Goal: Task Accomplishment & Management: Use online tool/utility

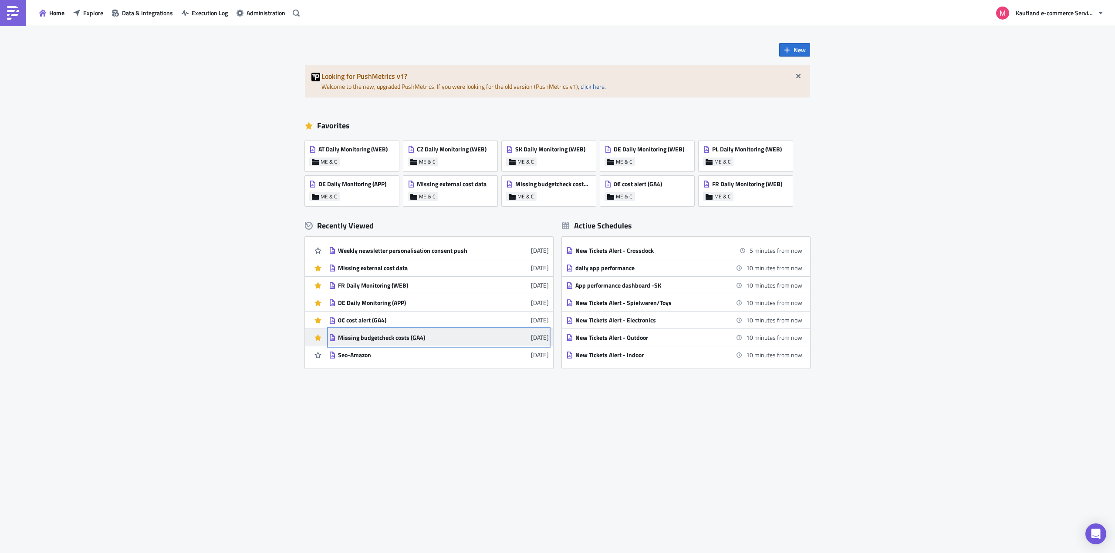
click at [404, 338] on div "Missing budgetcheck costs (GA4)" at bounding box center [414, 338] width 152 height 8
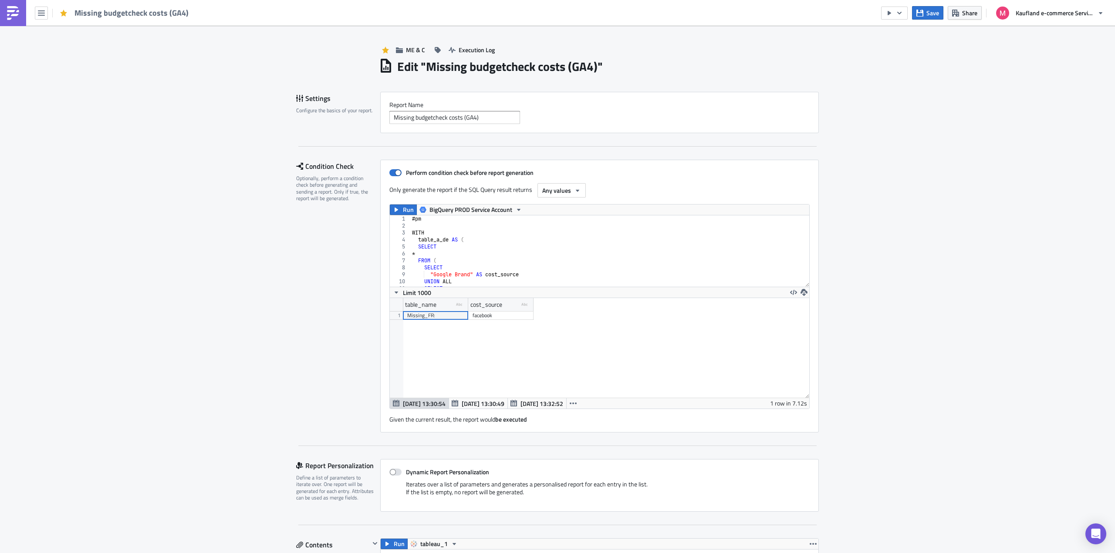
scroll to position [100, 419]
click at [529, 247] on div "# pm WITH table_a_de AS ( SELECT * FROM ( SELECT "Google Brand" AS cost_source …" at bounding box center [731, 255] width 643 height 79
type textarea ") base where cost_source <> """
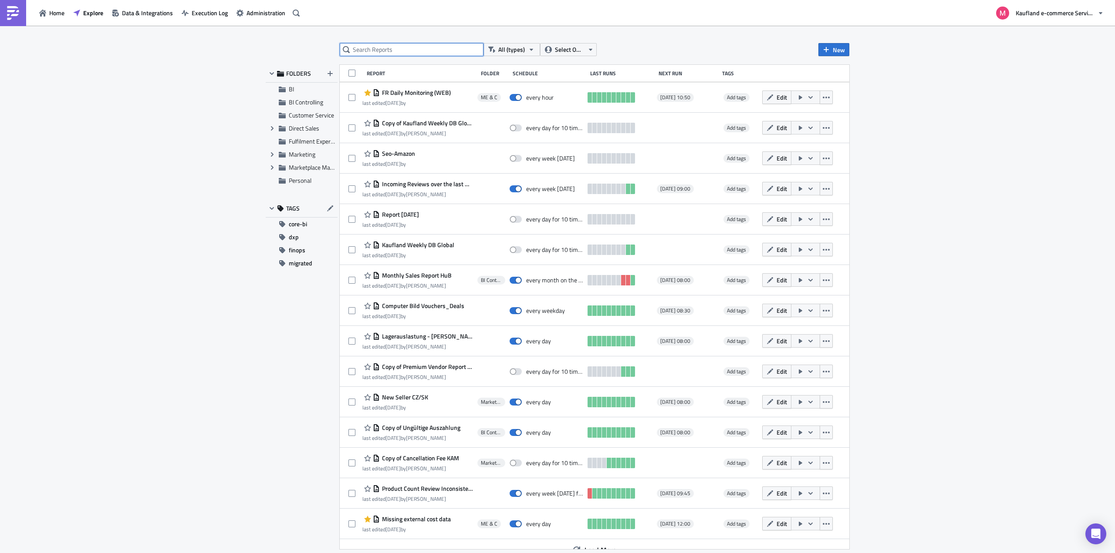
click at [406, 46] on input "text" at bounding box center [412, 49] width 144 height 13
type input "missing"
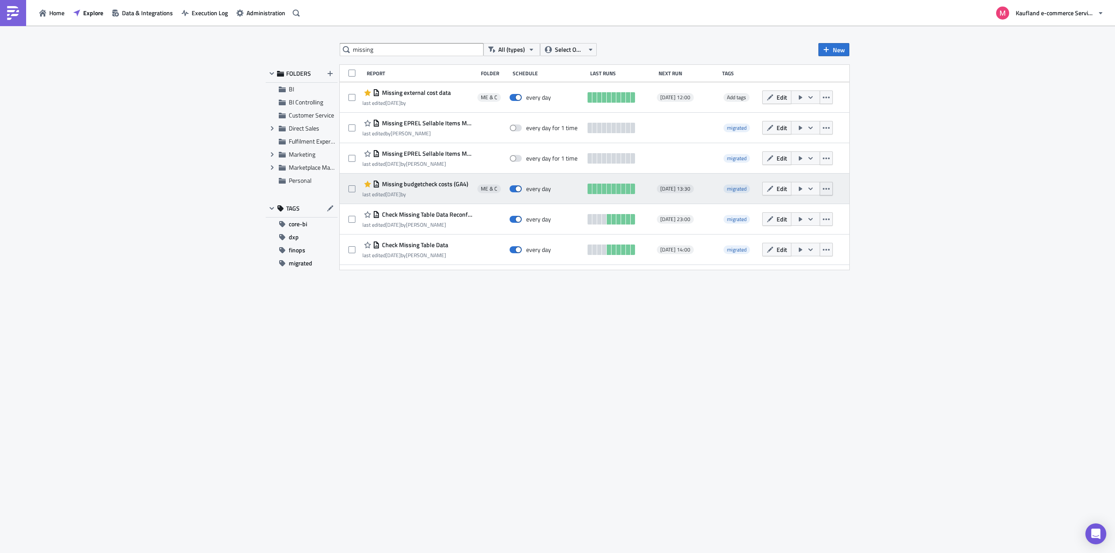
click at [825, 190] on icon "button" at bounding box center [826, 189] width 7 height 7
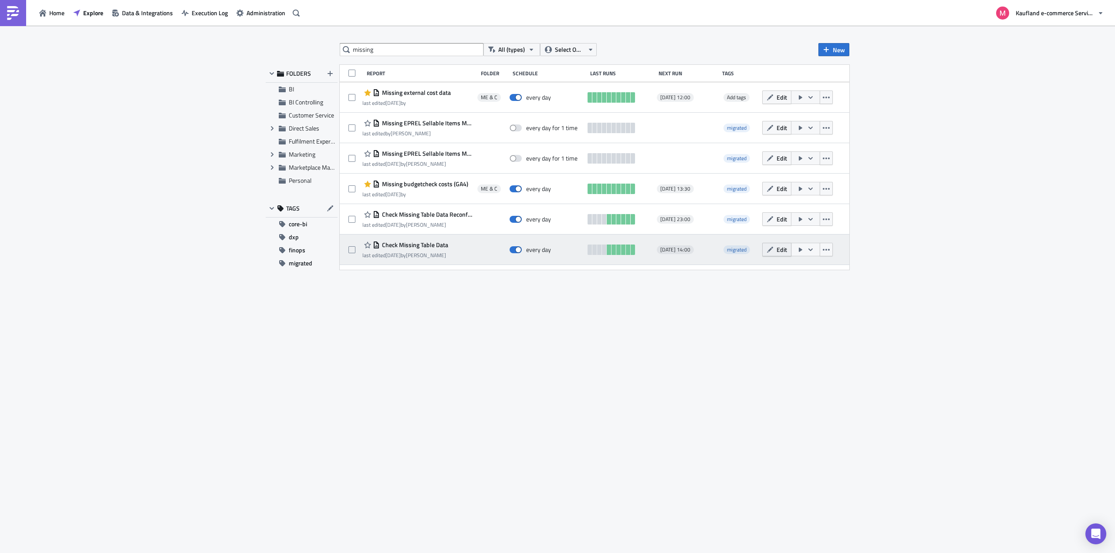
drag, startPoint x: 819, startPoint y: 299, endPoint x: 789, endPoint y: 243, distance: 63.1
click at [819, 299] on div "missing All (types) Select Owner New FOLDERS BI BI Controlling Customer Service…" at bounding box center [557, 290] width 592 height 494
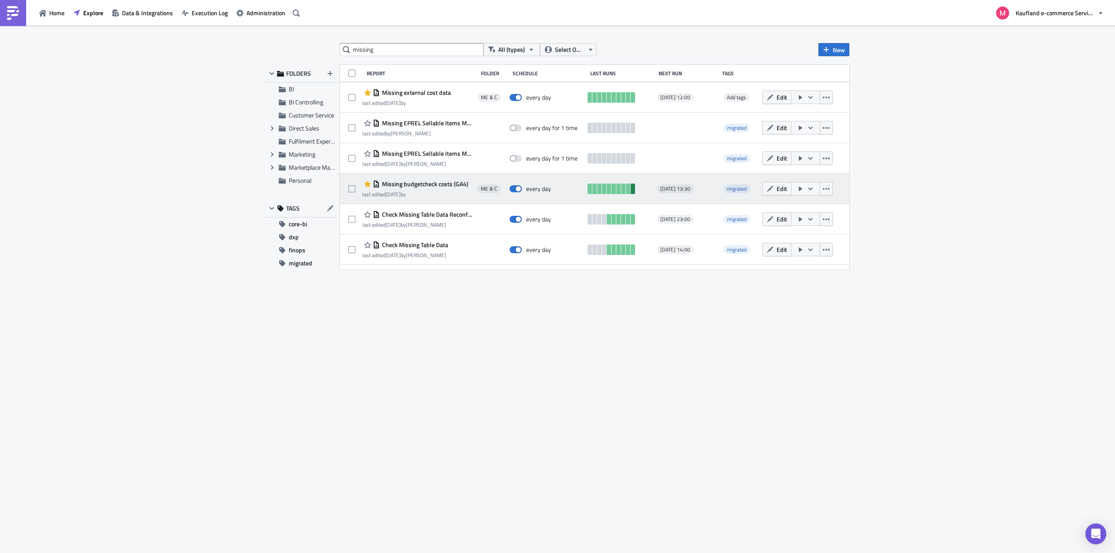
click at [634, 191] on link at bounding box center [633, 189] width 4 height 10
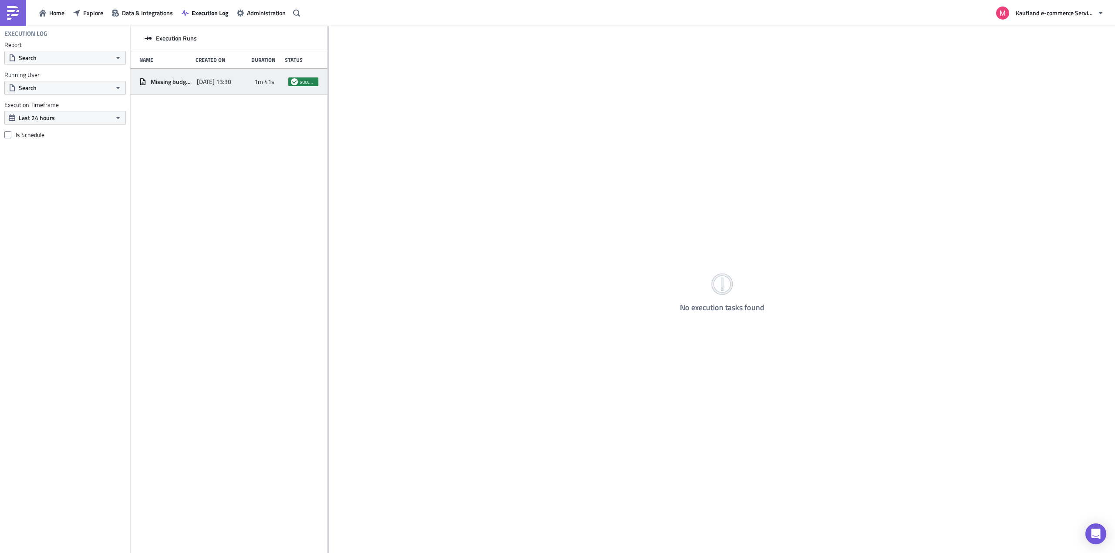
click at [219, 88] on div "2025-08-17 13:30" at bounding box center [223, 82] width 53 height 16
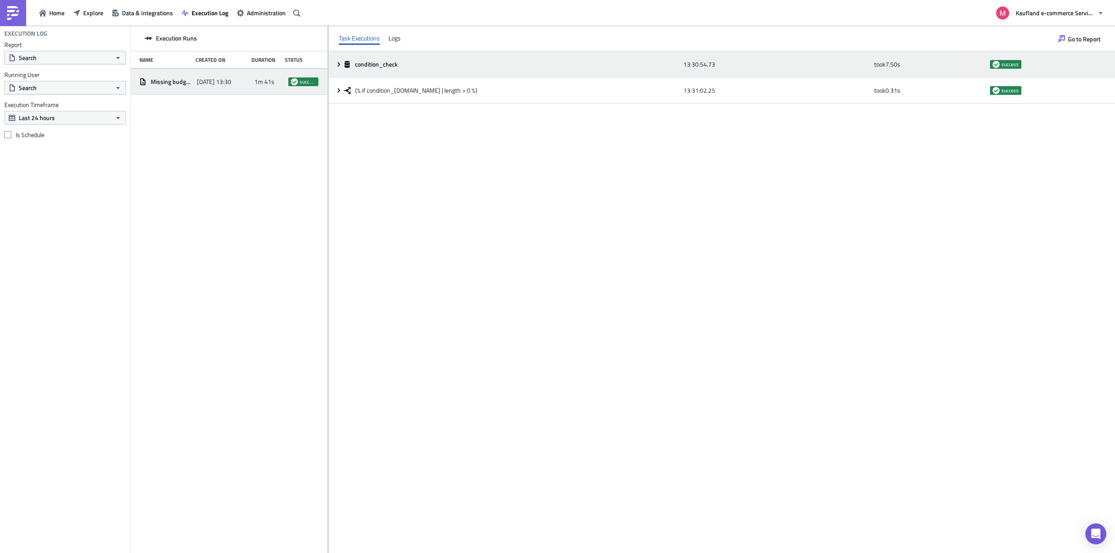
click at [336, 62] on icon at bounding box center [338, 64] width 7 height 7
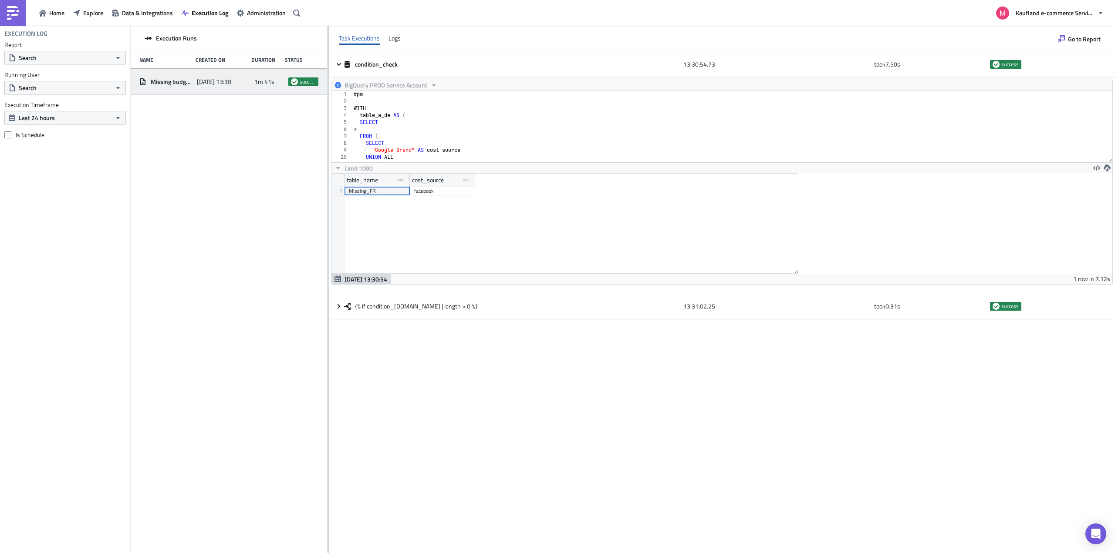
scroll to position [100, 467]
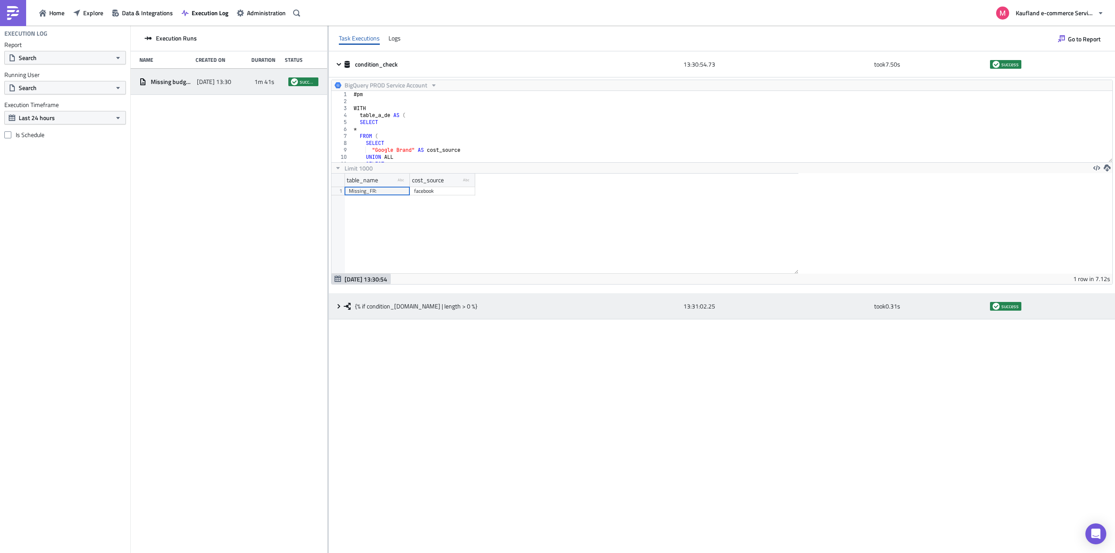
click at [337, 307] on icon at bounding box center [338, 306] width 7 height 7
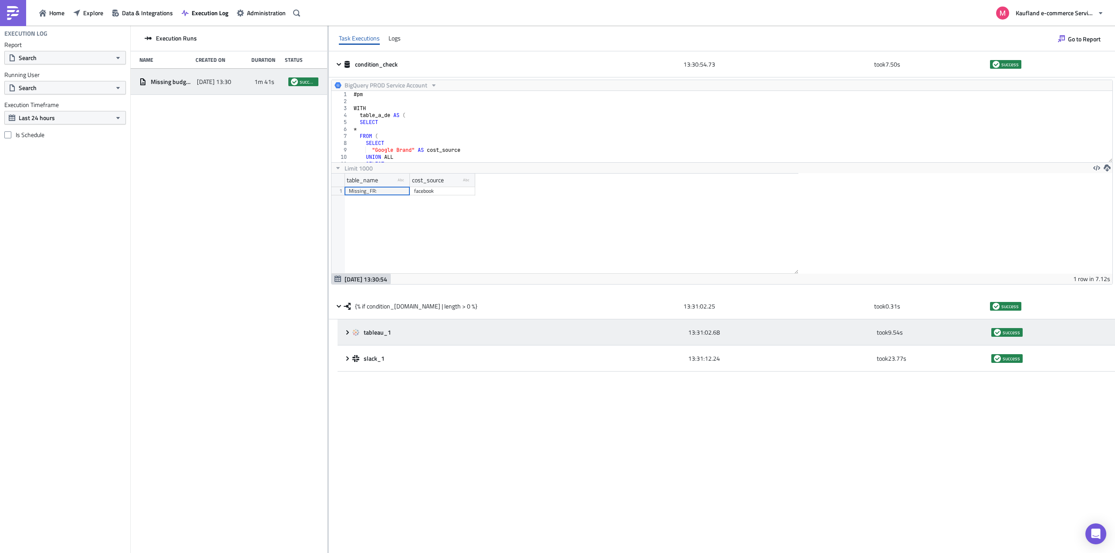
click at [342, 329] on div "tableau_1 13:31:02.68 took 9.54 s success" at bounding box center [725, 333] width 777 height 26
